Goal: Information Seeking & Learning: Learn about a topic

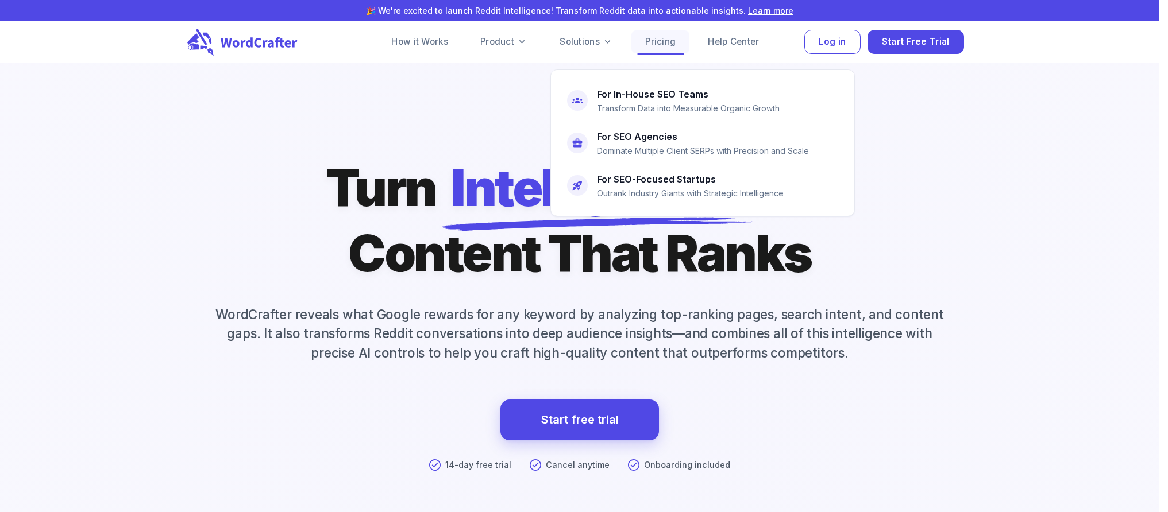
click at [659, 41] on link "Pricing" at bounding box center [660, 41] width 58 height 23
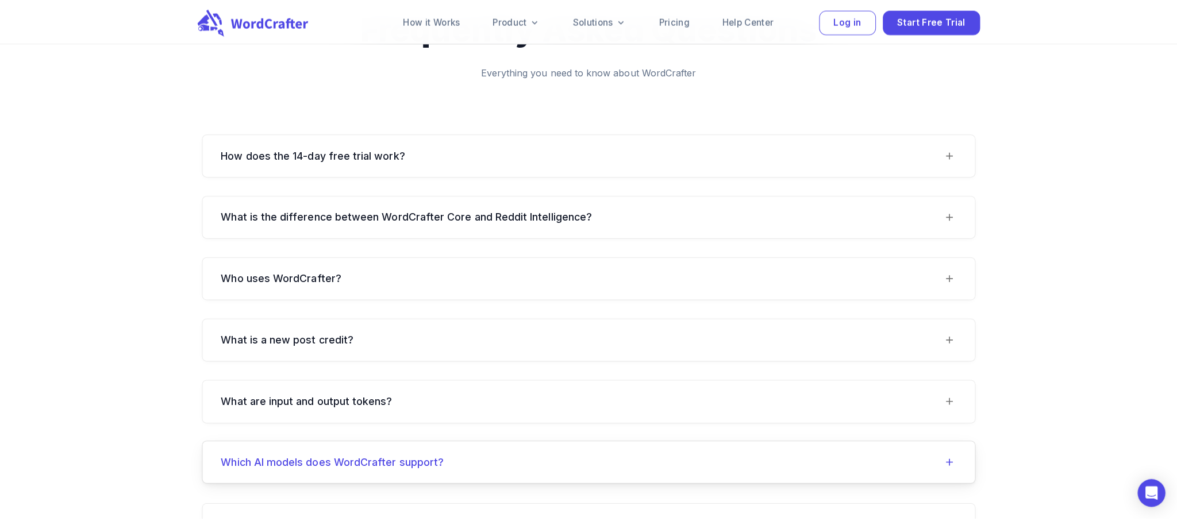
scroll to position [1290, 0]
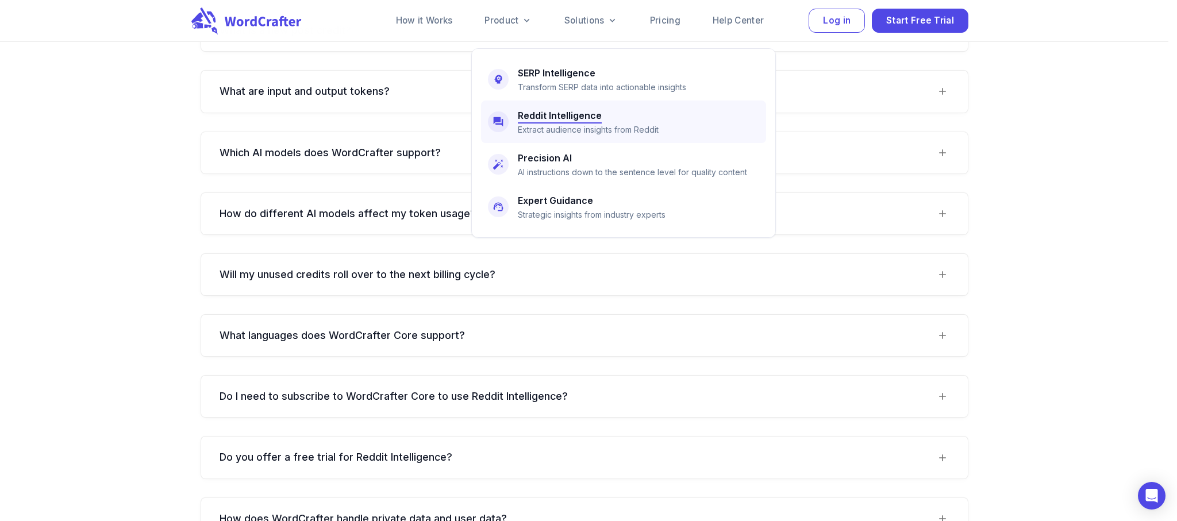
click at [550, 119] on h6 "Reddit Intelligence" at bounding box center [560, 115] width 84 height 16
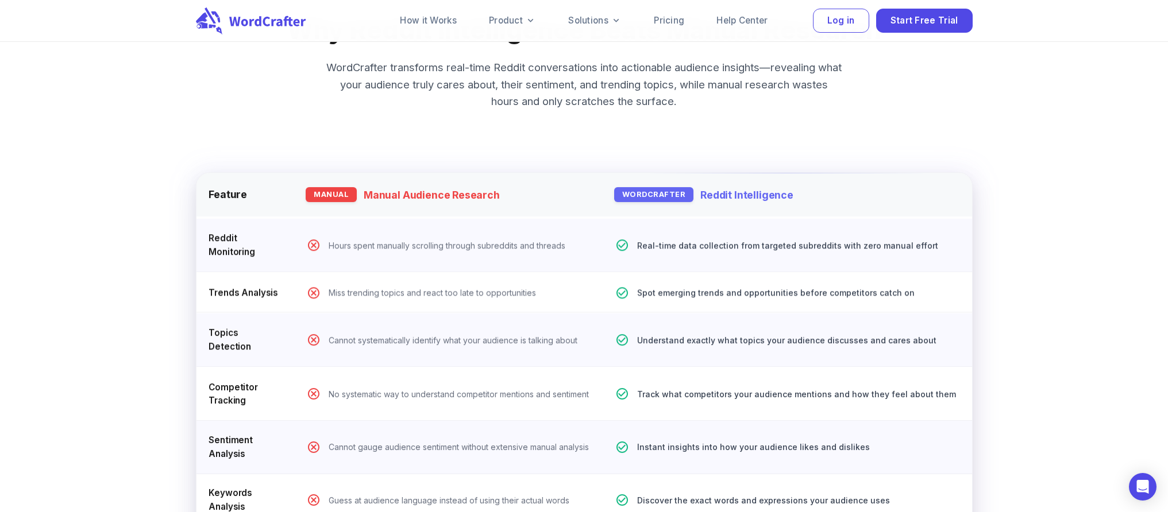
scroll to position [5531, 0]
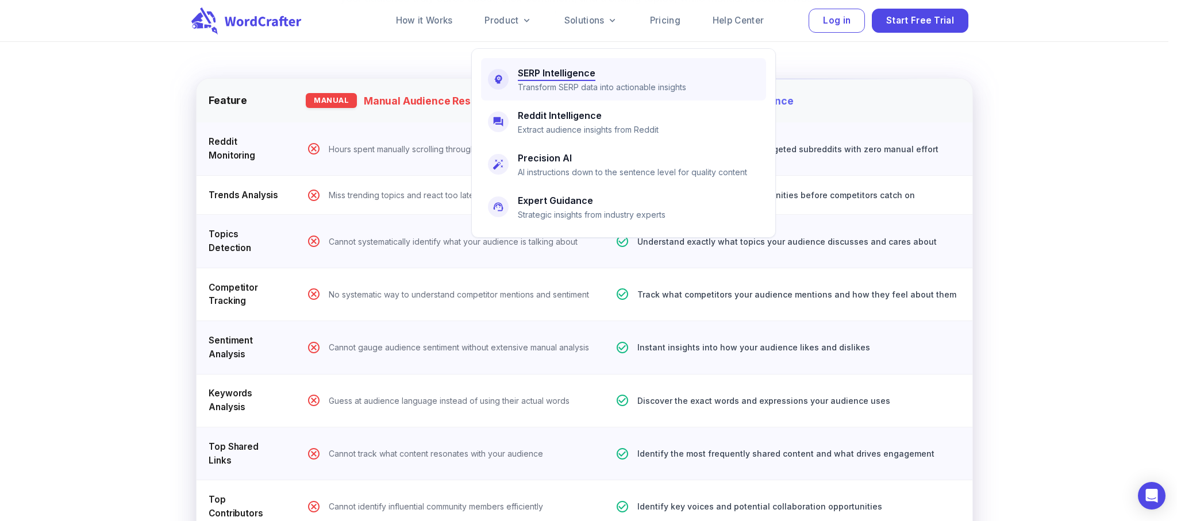
click at [548, 73] on h6 "SERP Intelligence" at bounding box center [557, 73] width 78 height 16
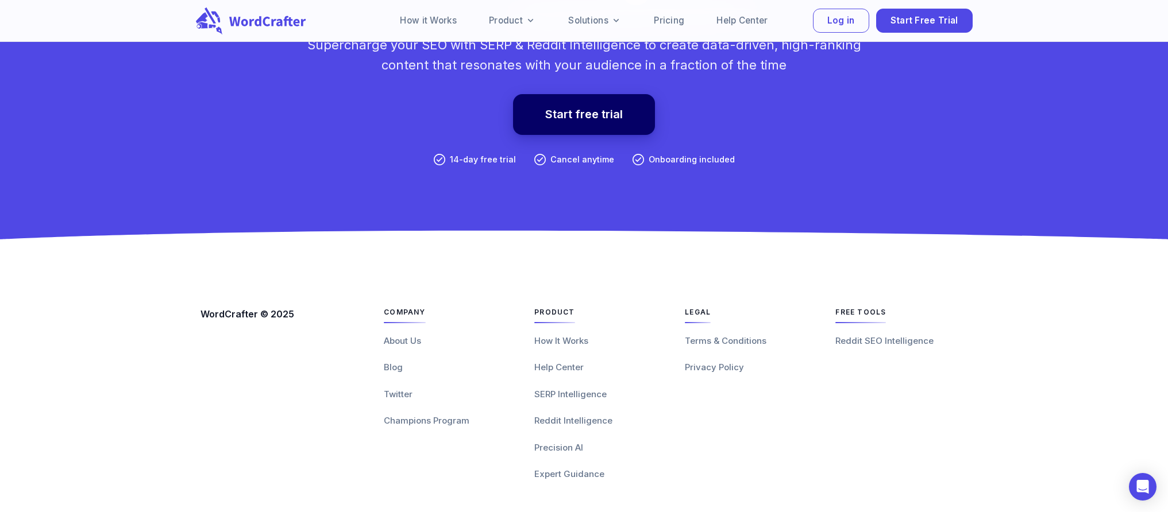
scroll to position [4988, 0]
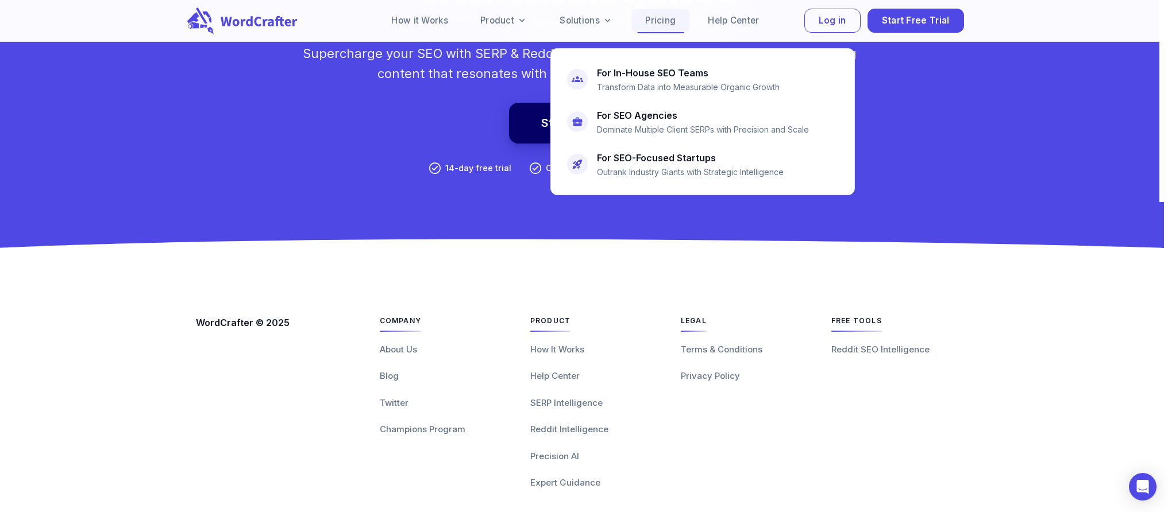
click at [657, 16] on link "Pricing" at bounding box center [660, 20] width 58 height 23
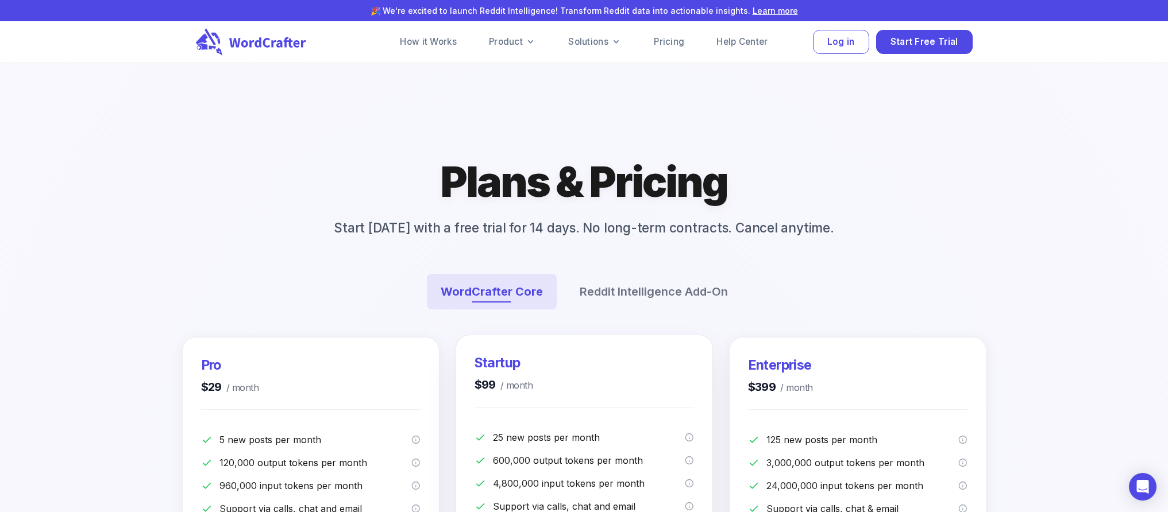
scroll to position [177, 0]
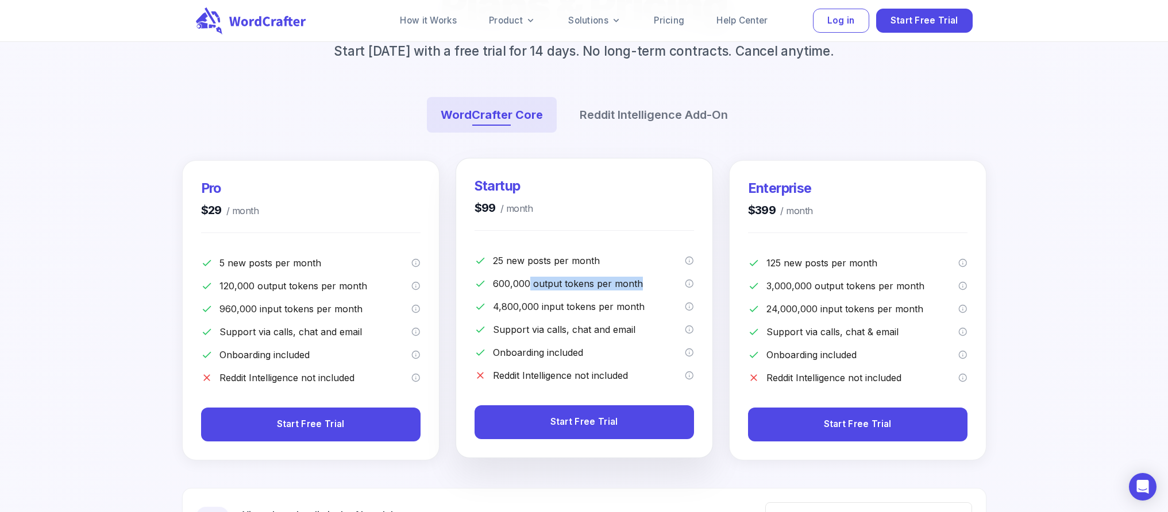
drag, startPoint x: 642, startPoint y: 286, endPoint x: 585, endPoint y: 319, distance: 65.9
click at [523, 285] on p "600,000 output tokens per month" at bounding box center [589, 284] width 192 height 14
click at [595, 321] on div "Support via calls, chat and email" at bounding box center [584, 325] width 219 height 23
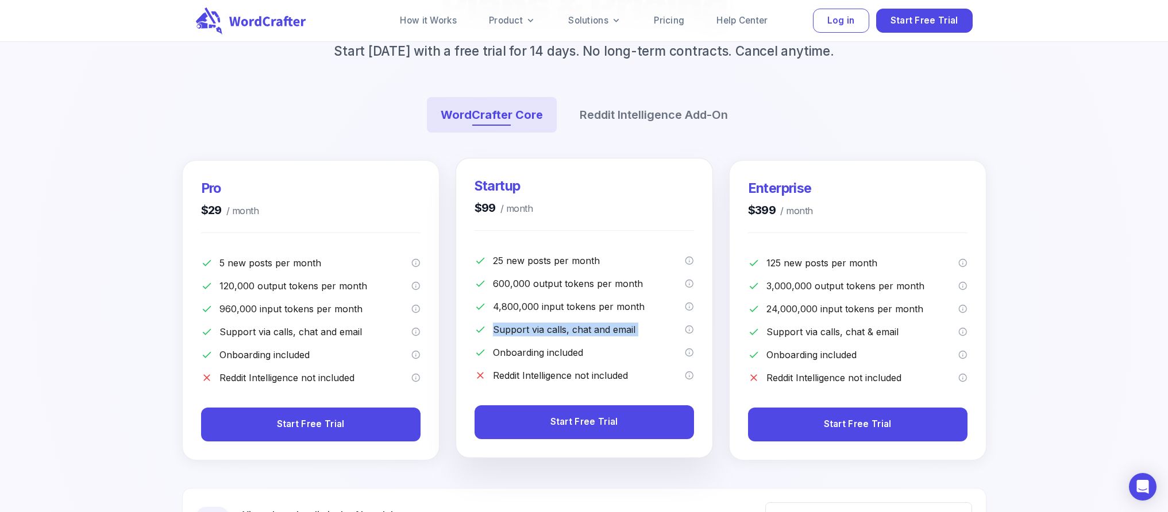
click at [613, 334] on p "Support via calls, chat and email" at bounding box center [589, 330] width 192 height 14
click at [611, 350] on p "Onboarding included" at bounding box center [589, 353] width 192 height 14
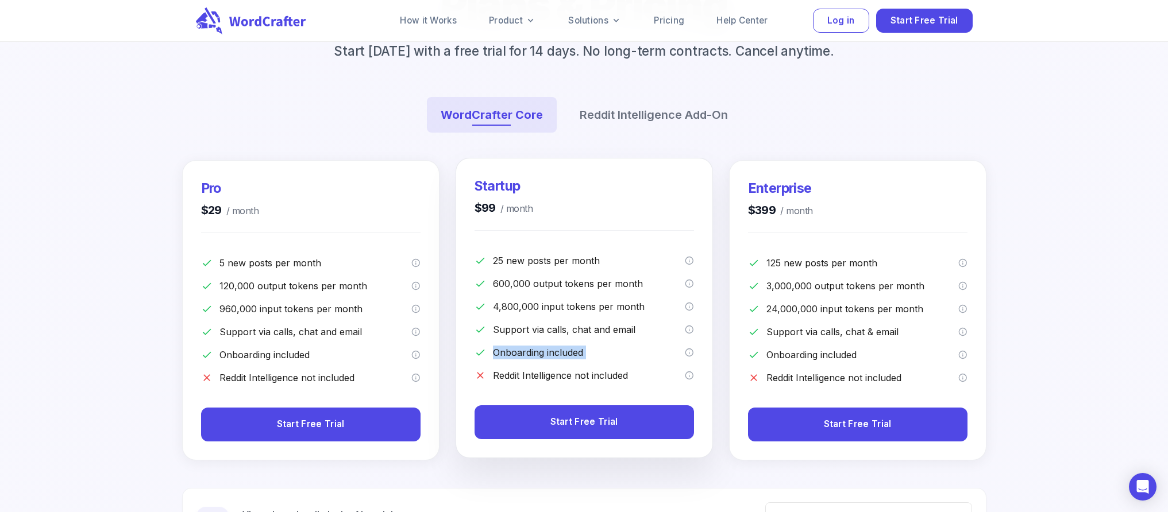
click at [611, 350] on p "Onboarding included" at bounding box center [589, 353] width 192 height 14
click at [616, 373] on p "Reddit Intelligence not included" at bounding box center [589, 376] width 192 height 14
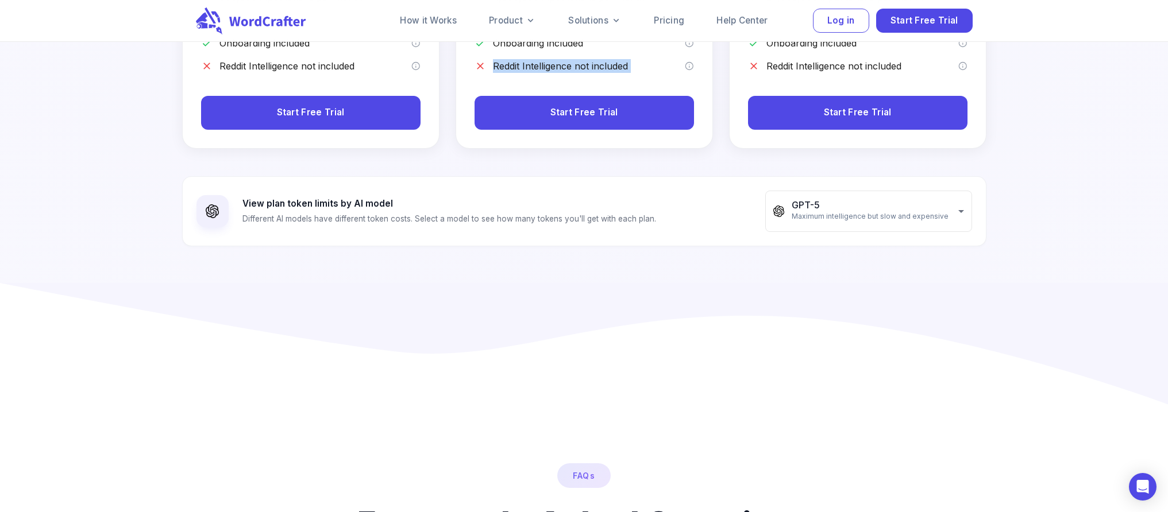
scroll to position [499, 0]
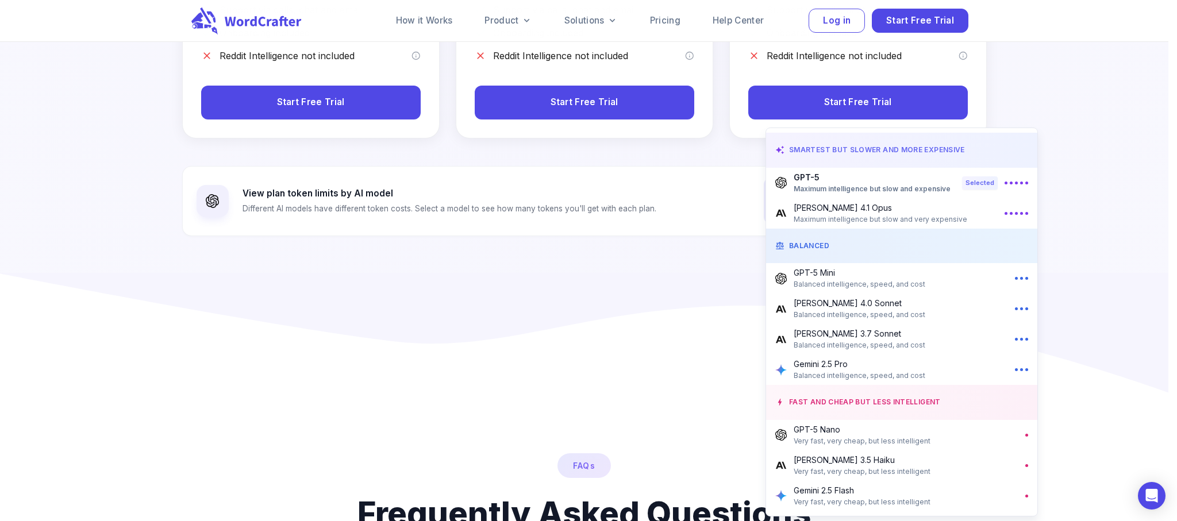
click at [579, 228] on div at bounding box center [588, 260] width 1177 height 521
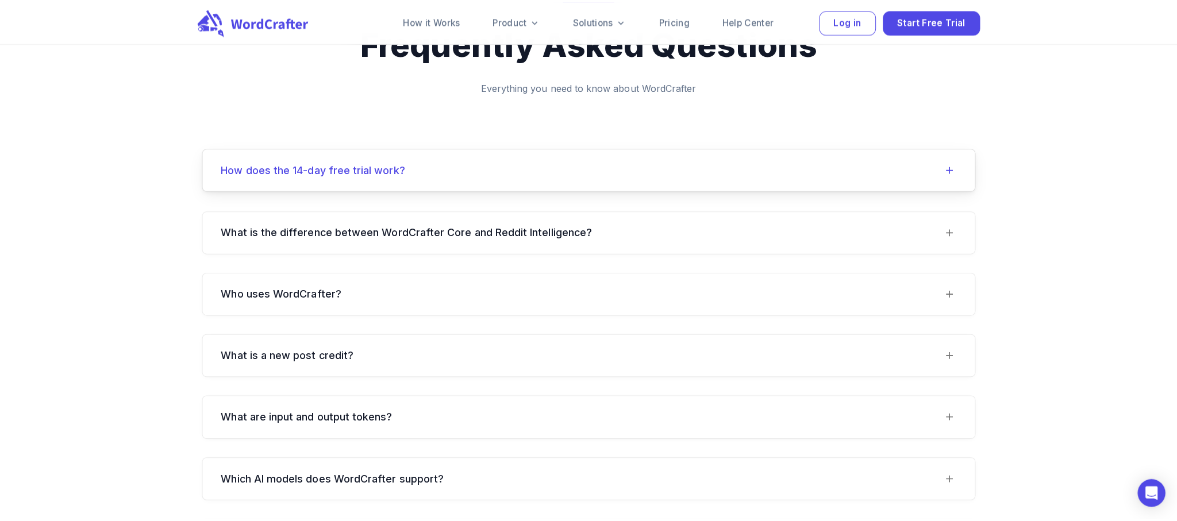
scroll to position [1036, 0]
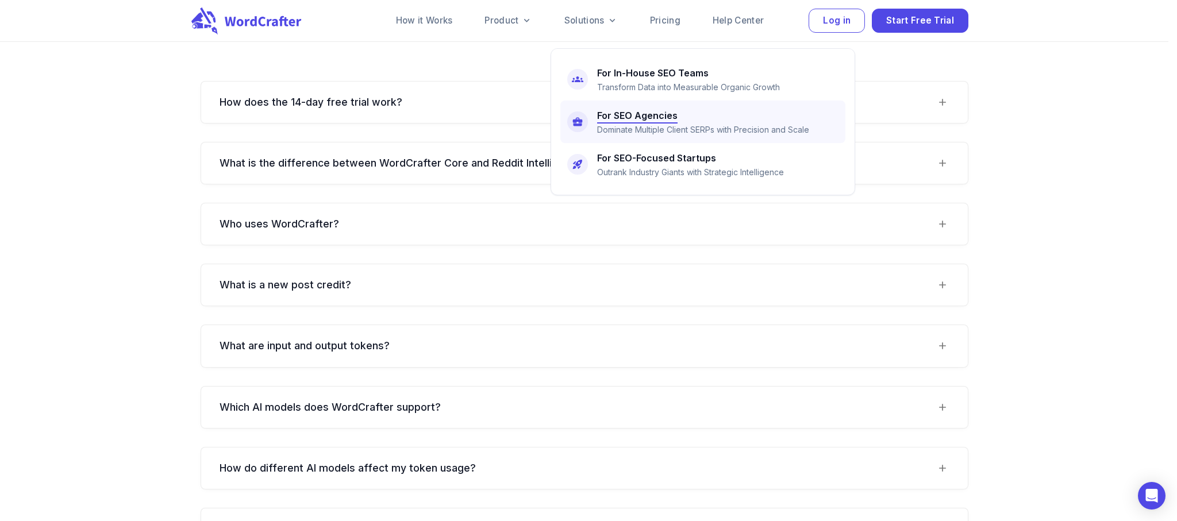
click at [613, 119] on h6 "For SEO Agencies" at bounding box center [637, 115] width 80 height 16
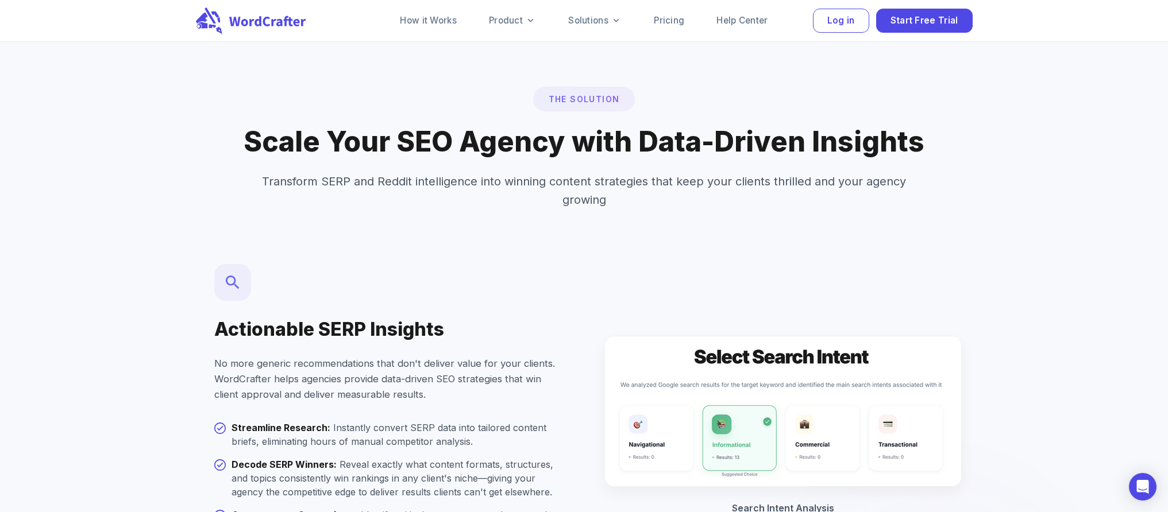
scroll to position [1361, 0]
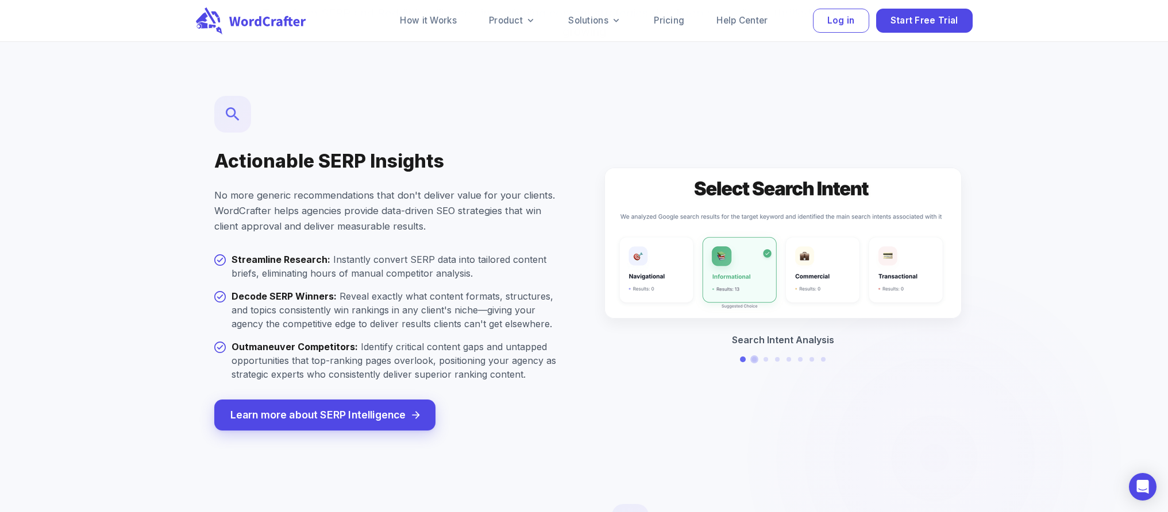
click at [754, 357] on button at bounding box center [753, 359] width 5 height 5
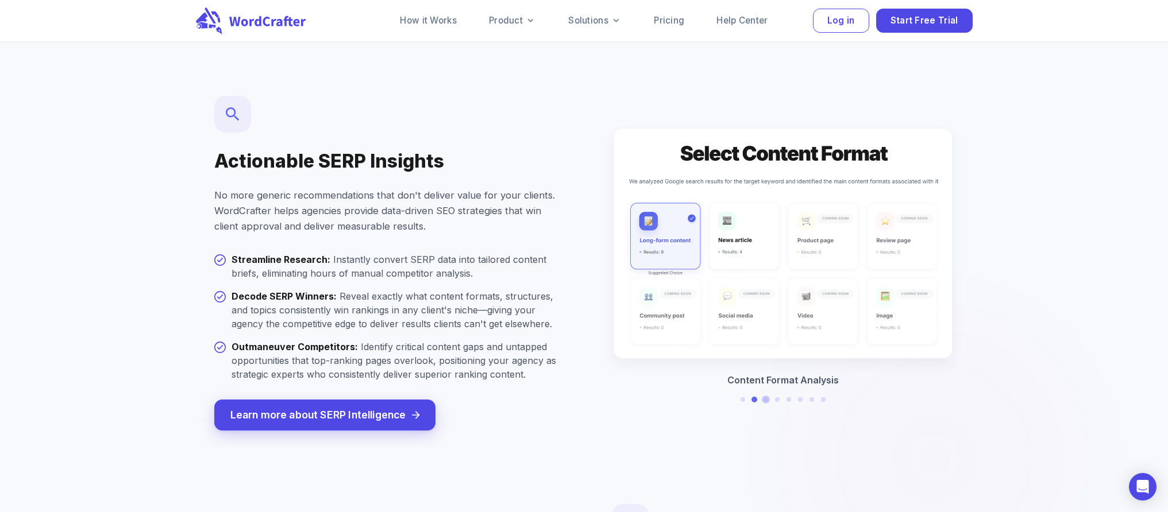
click at [764, 397] on button at bounding box center [765, 399] width 5 height 5
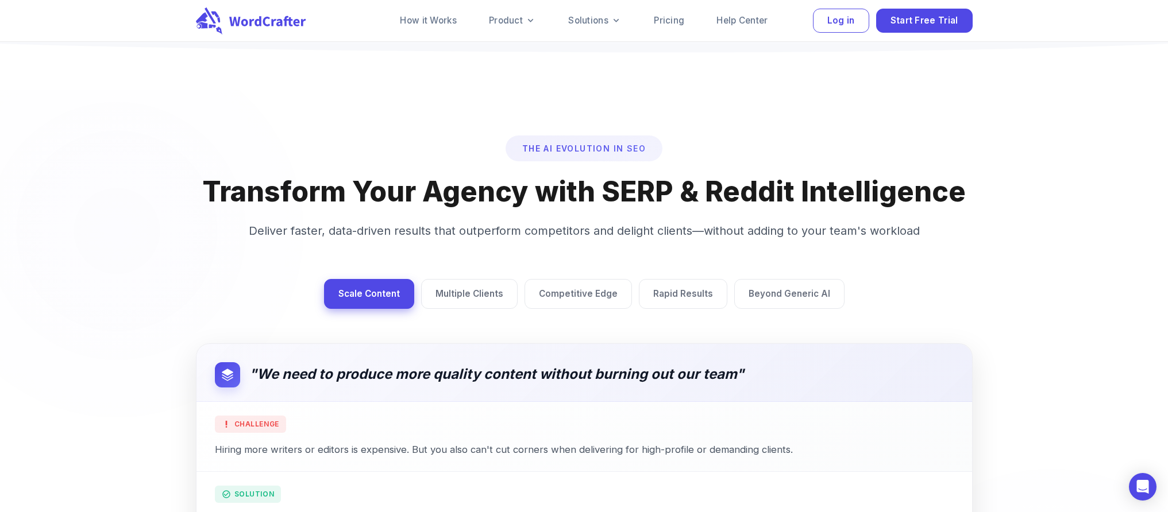
scroll to position [3211, 0]
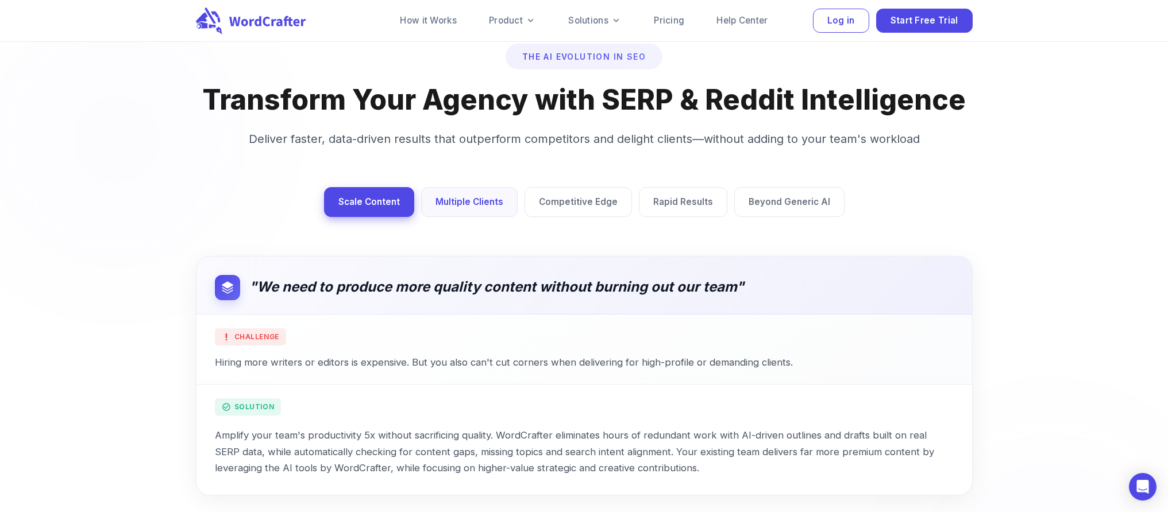
click at [504, 187] on div "Multiple Clients" at bounding box center [469, 202] width 97 height 30
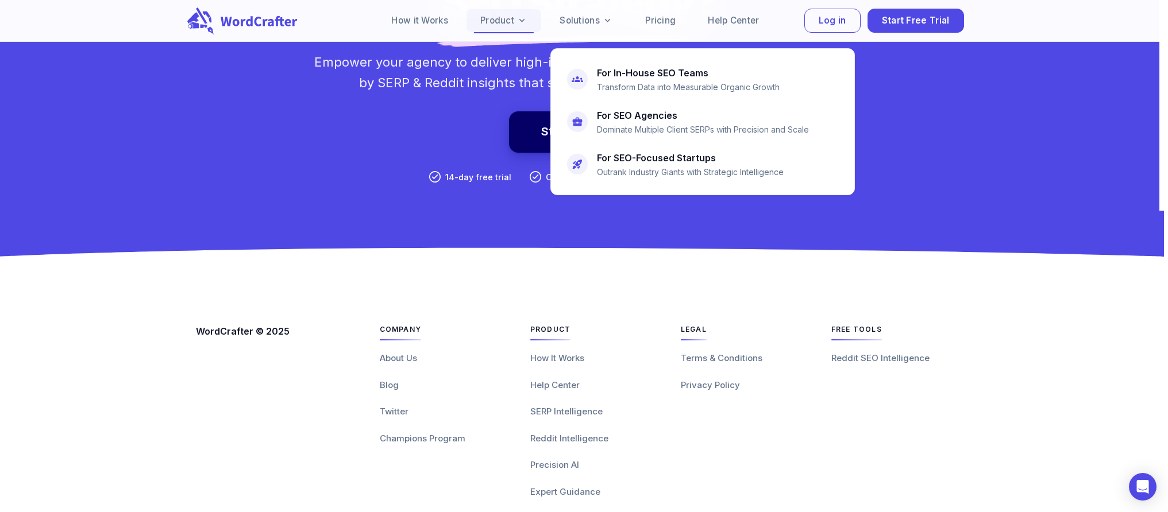
scroll to position [4108, 0]
